Goal: Information Seeking & Learning: Find specific page/section

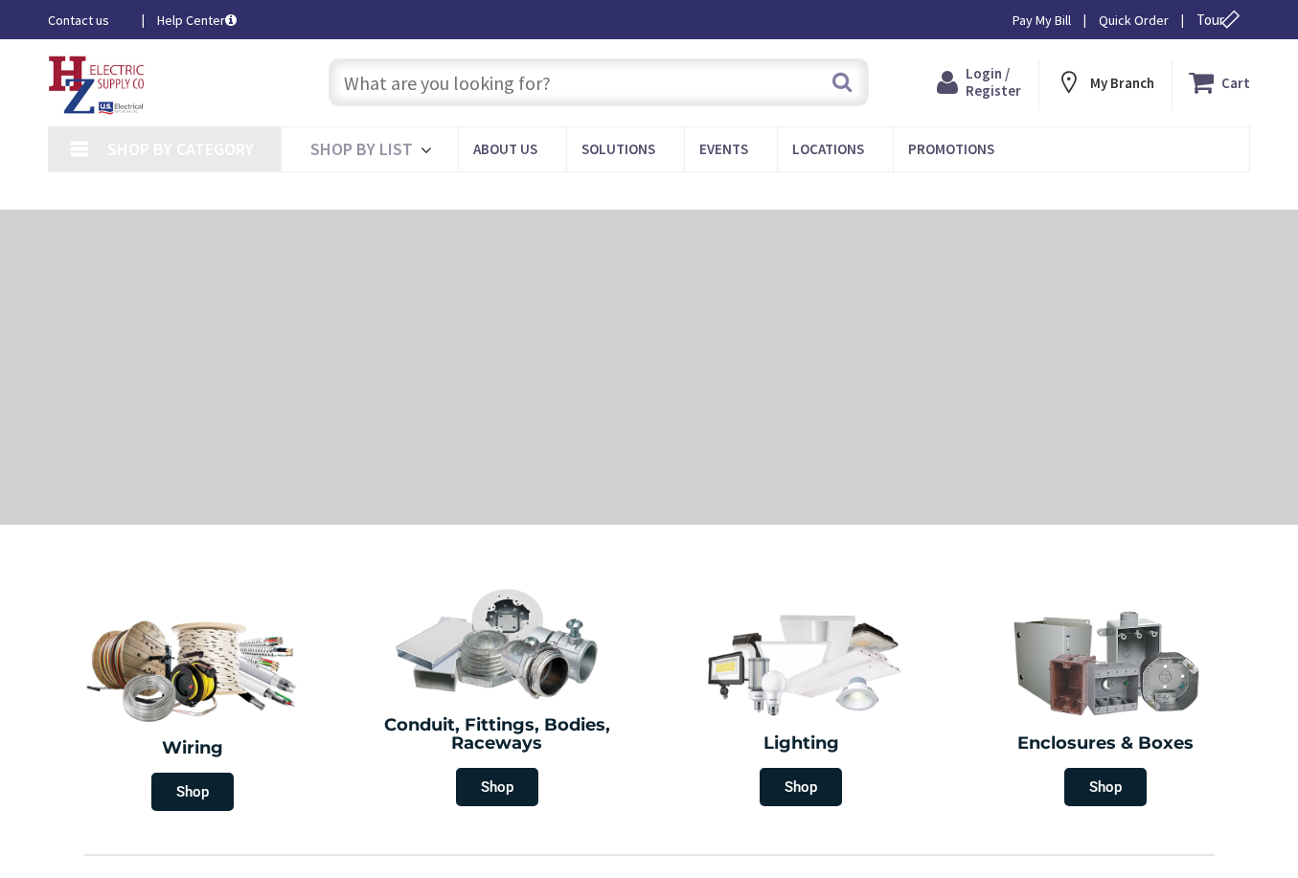
type input "[GEOGRAPHIC_DATA], [STREET_ADDRESS][PERSON_NAME]"
click at [424, 88] on input "text" at bounding box center [599, 82] width 540 height 48
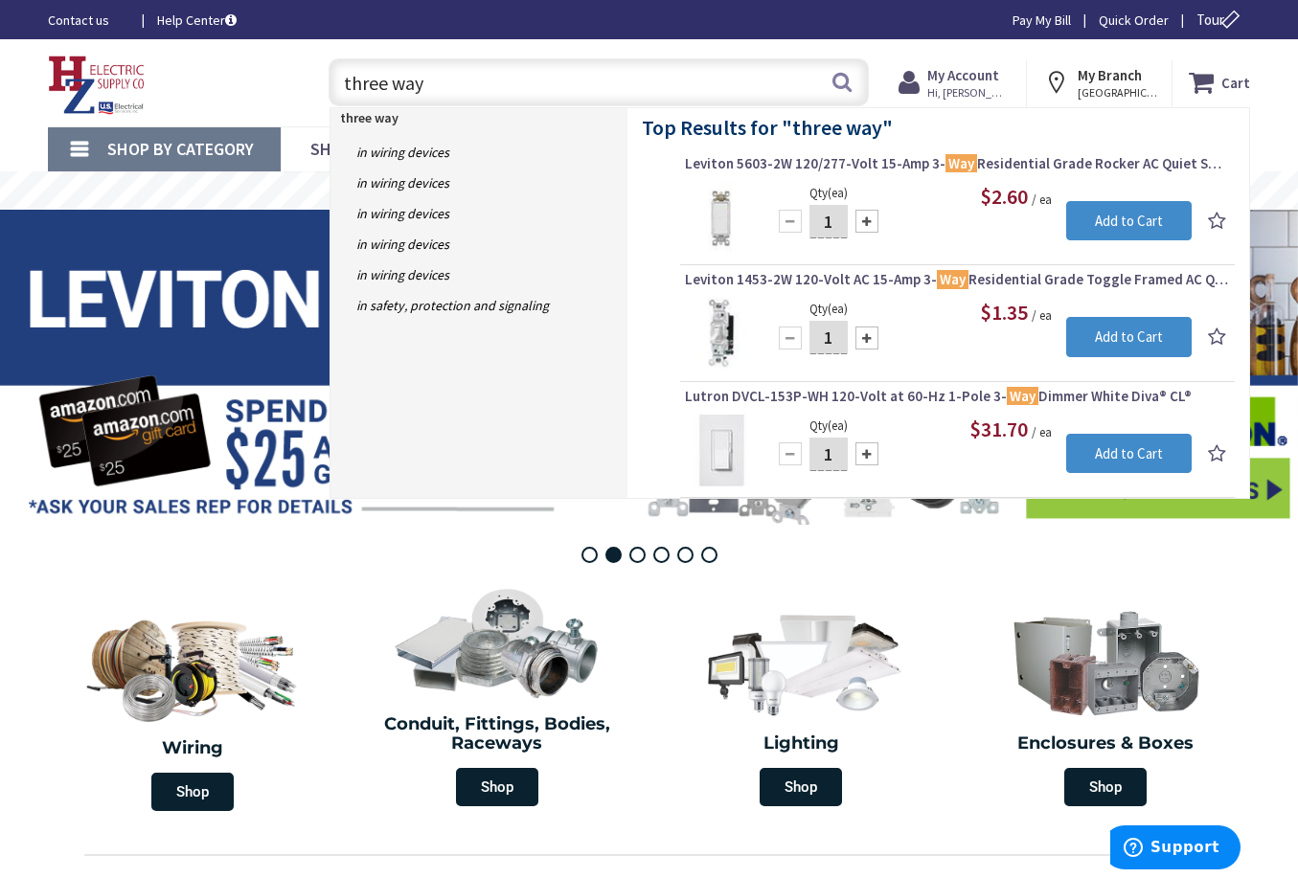
drag, startPoint x: 428, startPoint y: 81, endPoint x: 121, endPoint y: 81, distance: 307.5
click at [121, 81] on div "Toggle Nav three way three way Search Cart My Cart Close" at bounding box center [649, 83] width 1231 height 64
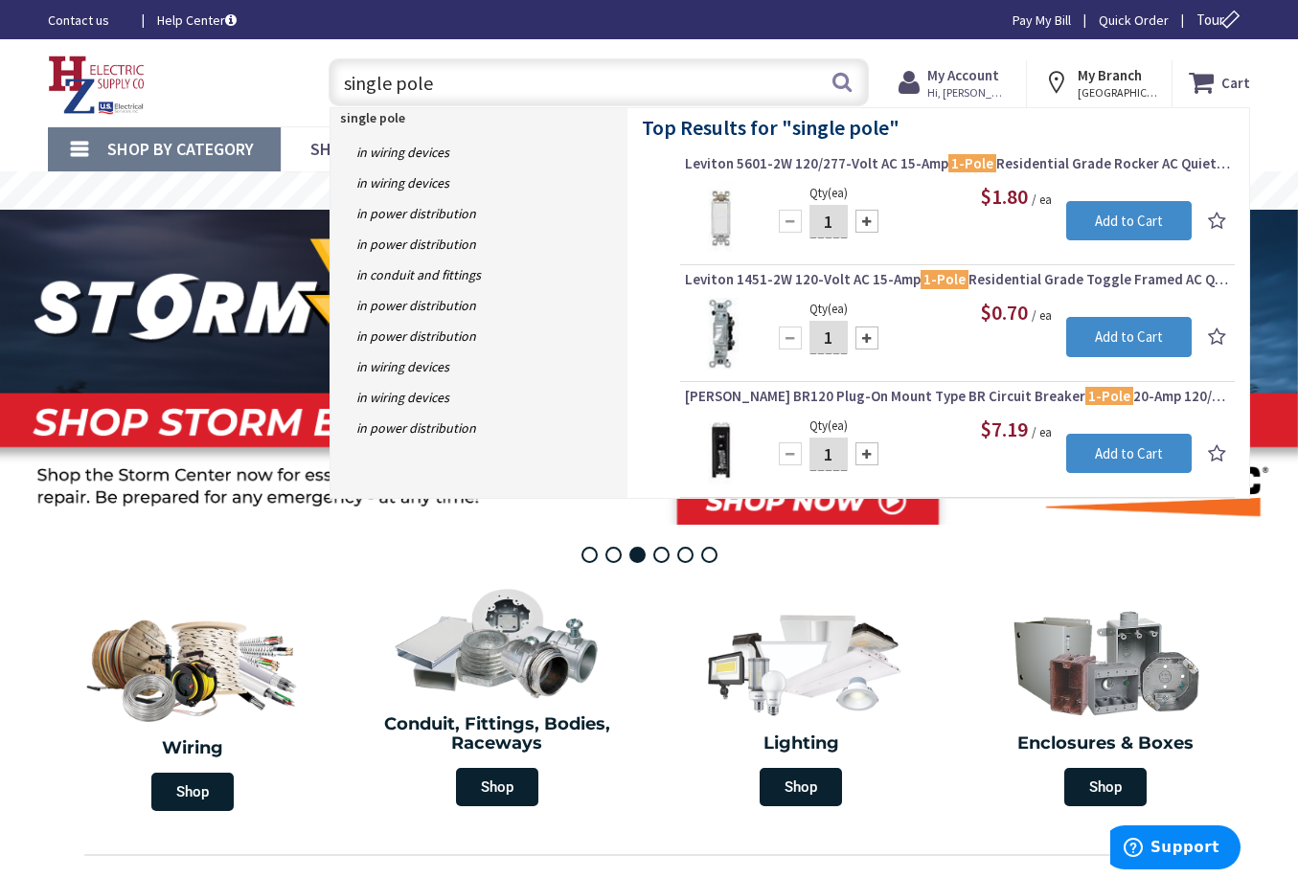
drag, startPoint x: 441, startPoint y: 83, endPoint x: 203, endPoint y: 83, distance: 237.6
click at [203, 83] on div "Toggle Nav single pole single pole Search Cart My Cart Close" at bounding box center [649, 83] width 1231 height 64
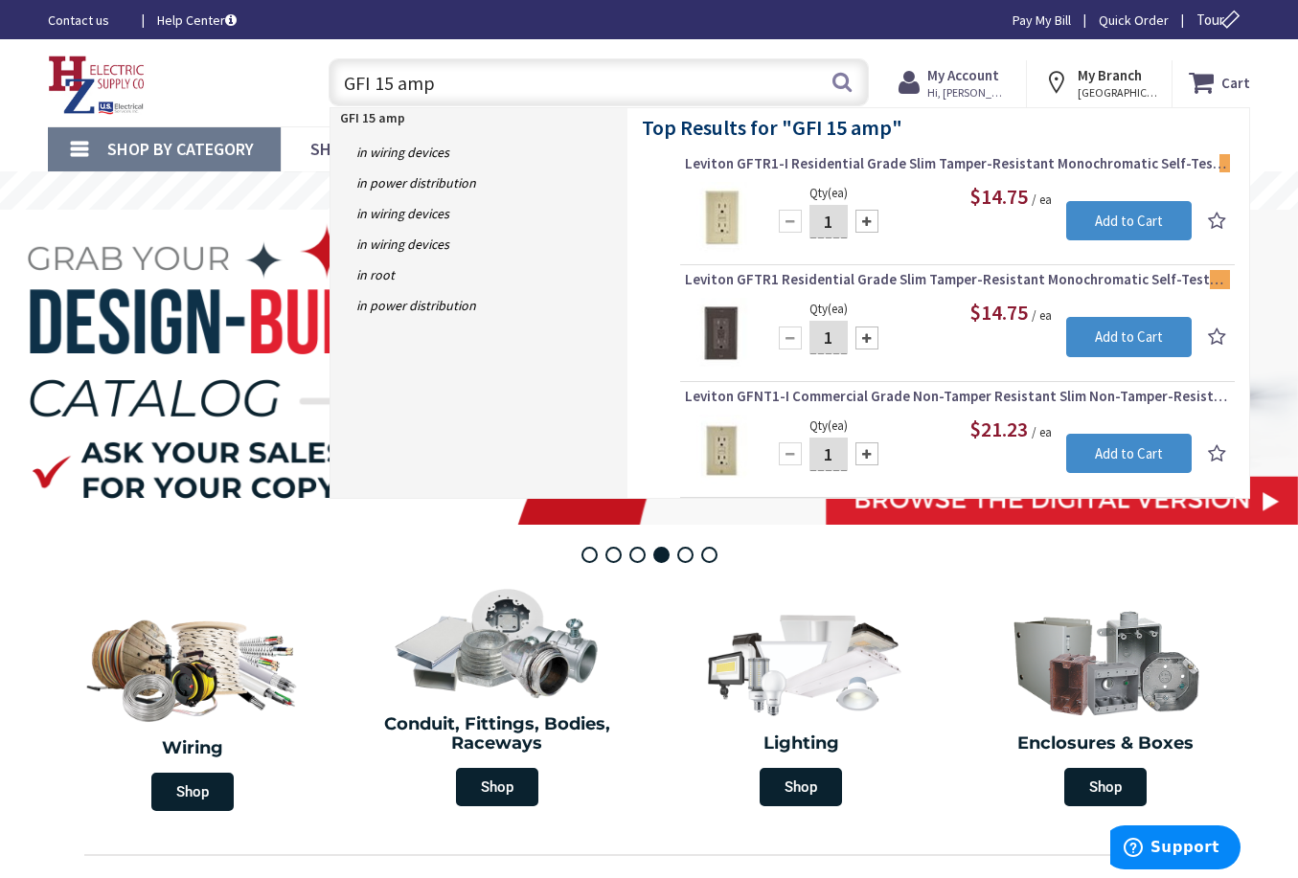
drag, startPoint x: 448, startPoint y: 76, endPoint x: 256, endPoint y: 72, distance: 192.6
click at [256, 73] on div "Toggle Nav GFI 15 amp GFI 15 amp Search Cart My Cart Close" at bounding box center [649, 83] width 1231 height 64
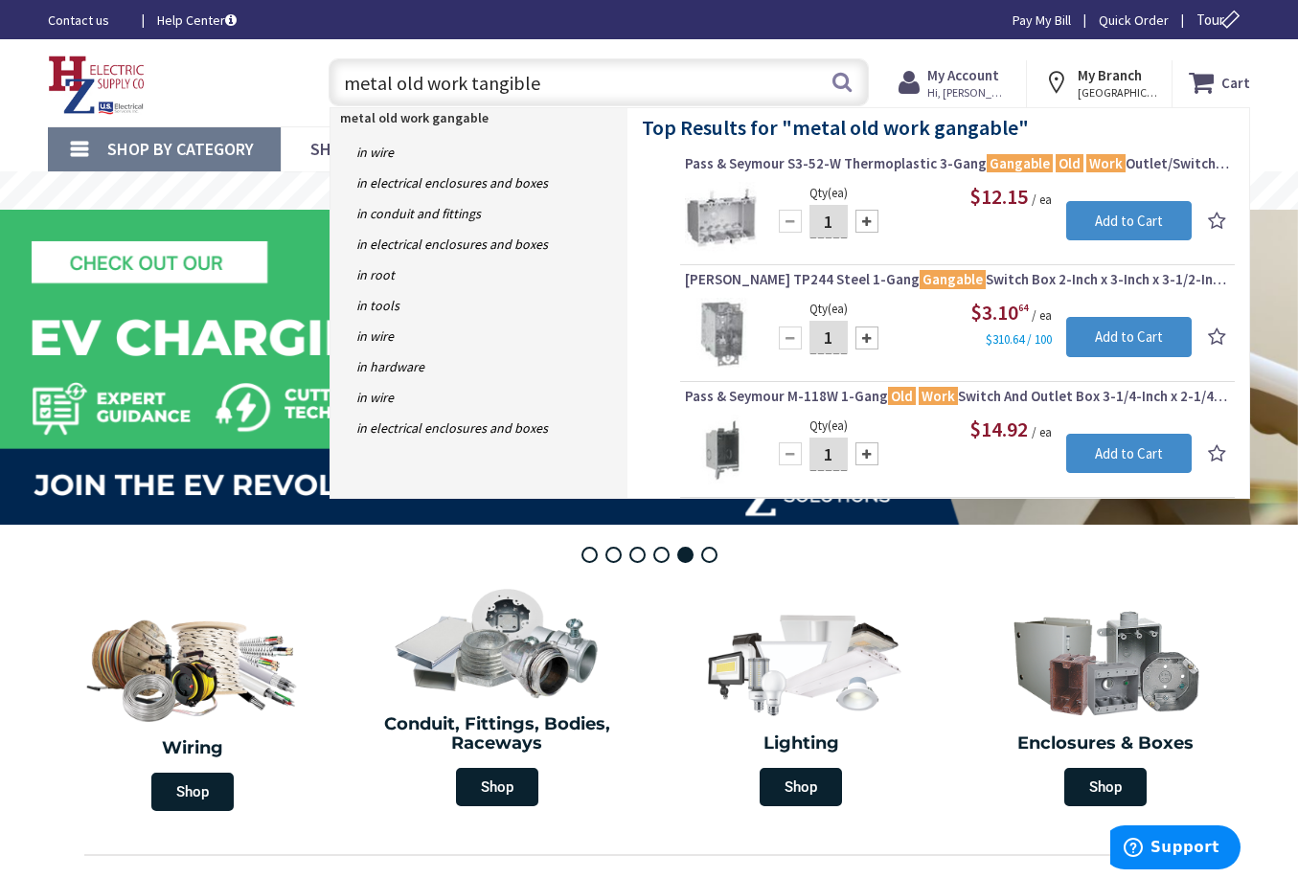
drag, startPoint x: 551, startPoint y: 81, endPoint x: 79, endPoint y: 81, distance: 472.3
click at [79, 81] on div "Toggle Nav metal old work tangible metal old work gangable Search Cart My Cart …" at bounding box center [649, 83] width 1231 height 64
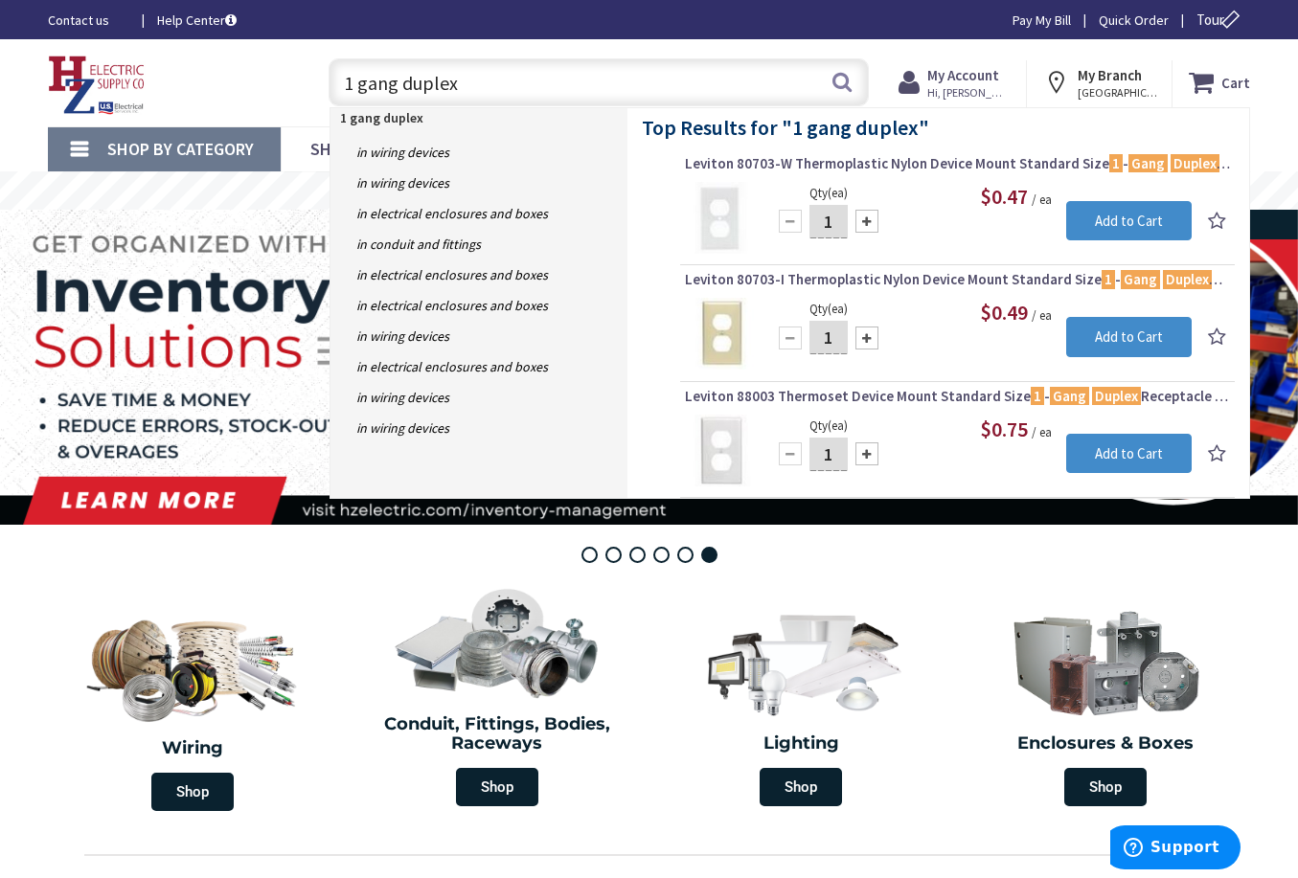
click at [351, 83] on input "1 gang duplex" at bounding box center [599, 82] width 540 height 48
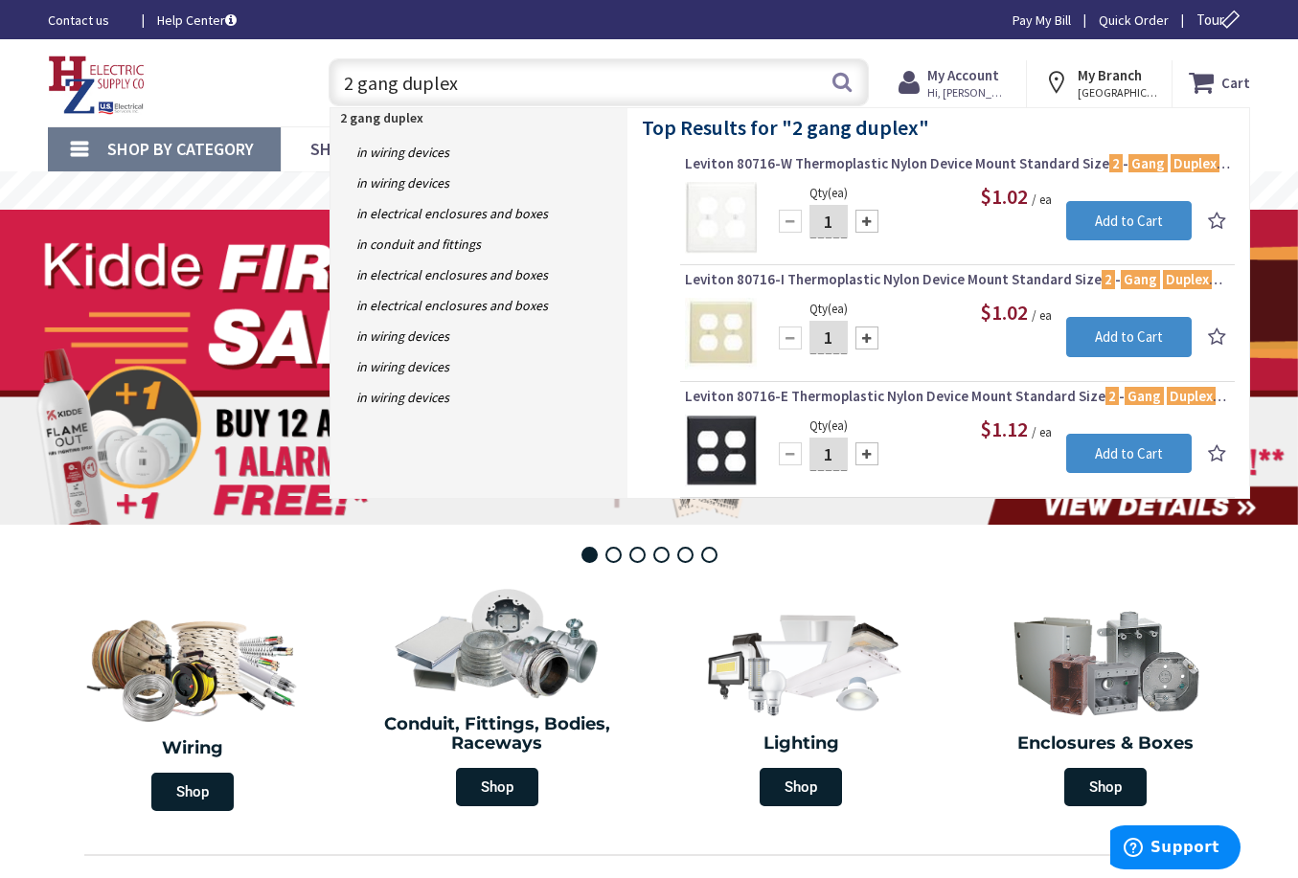
drag, startPoint x: 469, startPoint y: 86, endPoint x: 196, endPoint y: 82, distance: 273.0
click at [197, 84] on div "Toggle Nav 2 gang duplex 2 gang duplex Search Cart My Cart Close" at bounding box center [649, 83] width 1231 height 64
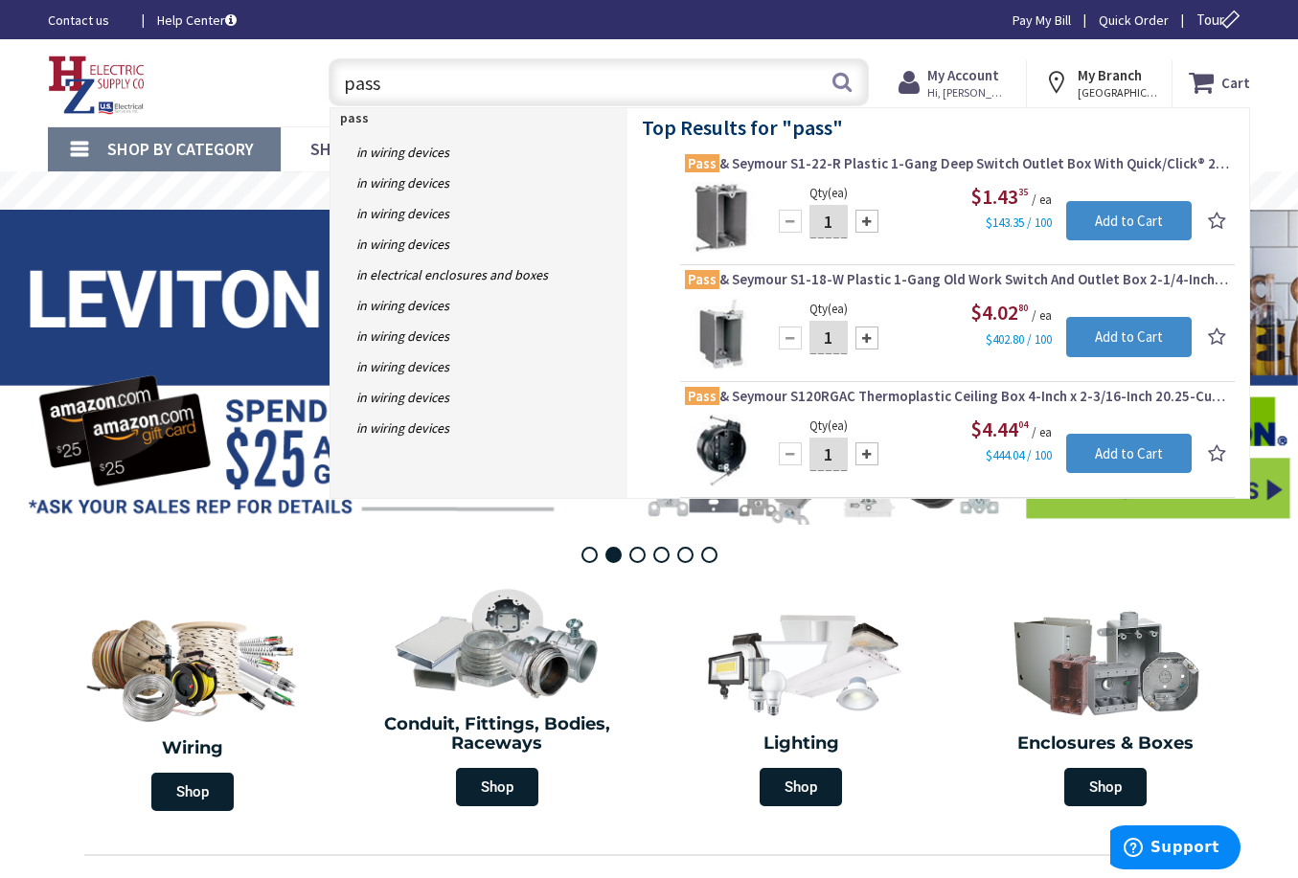
drag, startPoint x: 377, startPoint y: 86, endPoint x: 125, endPoint y: 91, distance: 252.9
click at [125, 91] on div "Toggle Nav pass pass Search Cart My Cart Close" at bounding box center [649, 83] width 1231 height 64
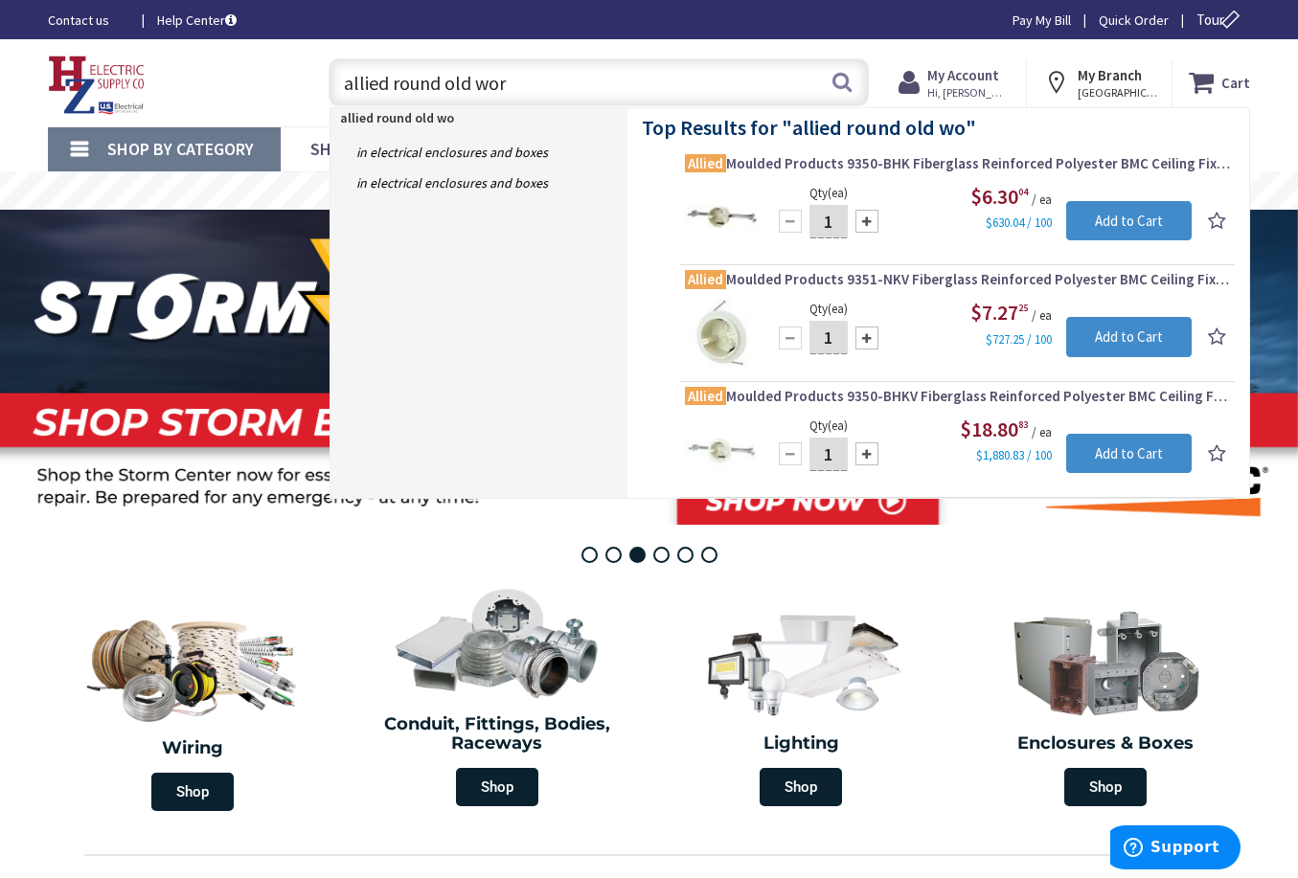
type input "allied round old work"
